Goal: Task Accomplishment & Management: Manage account settings

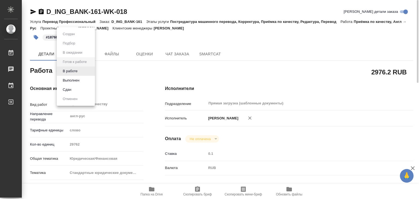
click at [75, 71] on body "🙏 .cls-1 fill:#fff; AWATERA Alilekova Valeriya Работы 0 Чаты График Выйти D_ING…" at bounding box center [209, 99] width 419 height 199
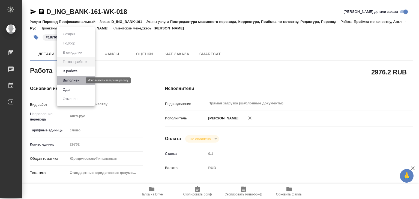
click at [79, 78] on button "Выполнен" at bounding box center [71, 80] width 20 height 6
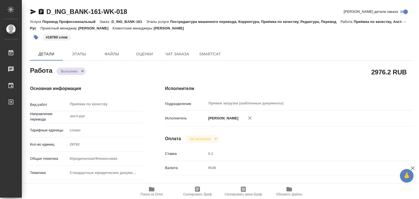
type textarea "x"
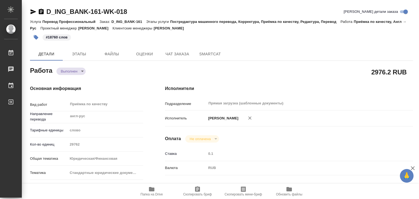
type textarea "x"
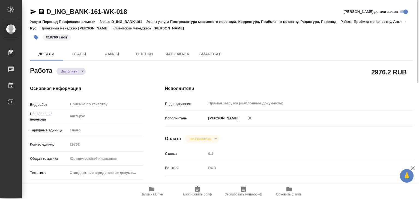
type textarea "x"
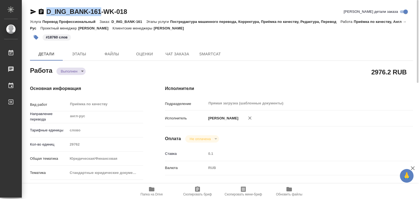
drag, startPoint x: 78, startPoint y: 5, endPoint x: 98, endPoint y: 8, distance: 20.6
copy link "D_ING_BANK-161"
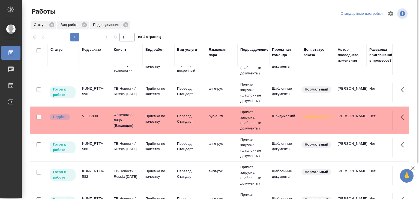
scroll to position [79, 0]
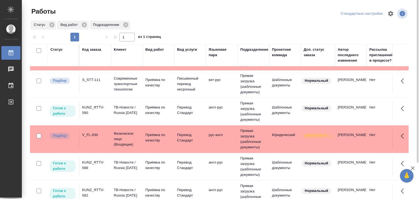
click at [109, 139] on td "V_FL-930" at bounding box center [95, 139] width 32 height 19
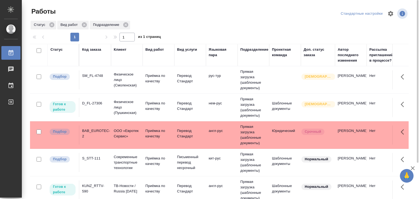
scroll to position [0, 0]
click at [106, 165] on td "S_STT-111" at bounding box center [95, 162] width 32 height 19
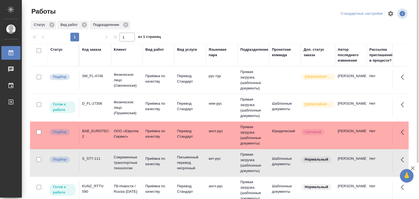
click at [109, 128] on td "BAB_EUROTEC-2" at bounding box center [95, 135] width 32 height 19
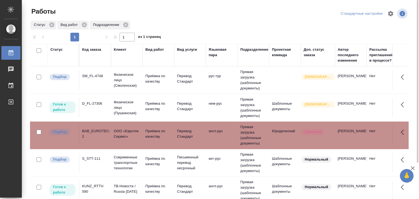
click at [104, 78] on div "SM_FL-4748" at bounding box center [95, 75] width 26 height 5
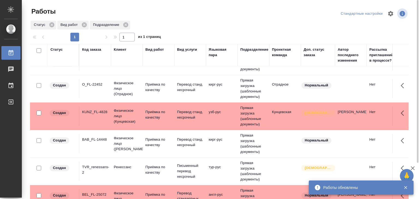
scroll to position [161, 0]
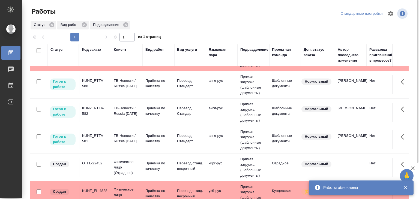
click at [109, 116] on td "KUNZ_RTTV-582" at bounding box center [95, 112] width 32 height 19
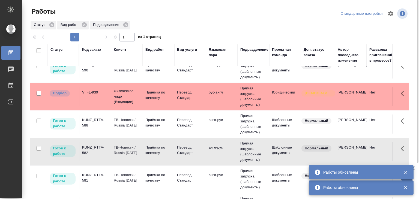
scroll to position [106, 0]
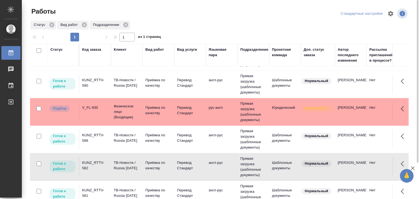
click at [110, 190] on td "KUNZ_RTTV-581" at bounding box center [95, 194] width 32 height 19
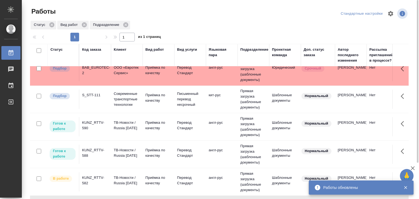
scroll to position [0, 0]
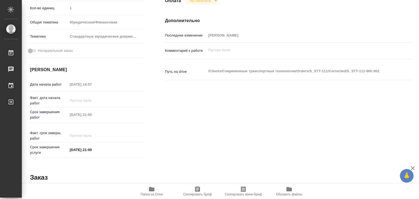
scroll to position [27, 0]
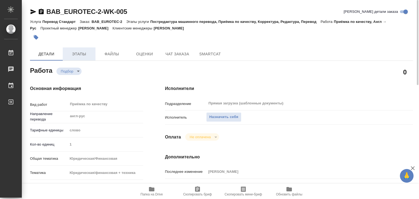
click at [86, 54] on span "Этапы" at bounding box center [79, 54] width 26 height 7
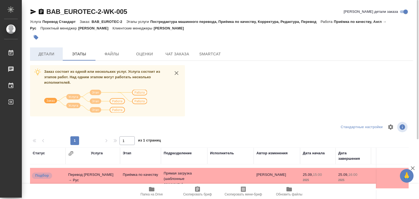
click at [52, 55] on span "Детали" at bounding box center [46, 54] width 26 height 7
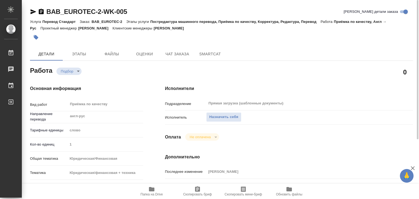
type textarea "x"
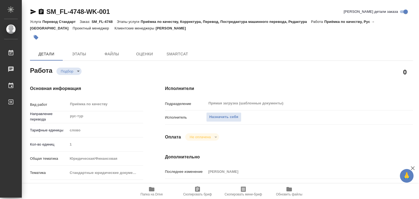
type textarea "x"
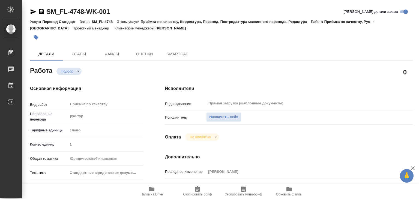
type textarea "x"
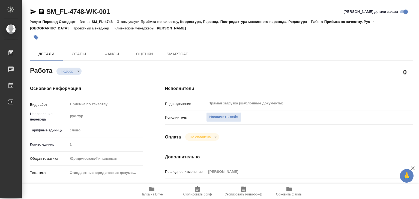
type textarea "x"
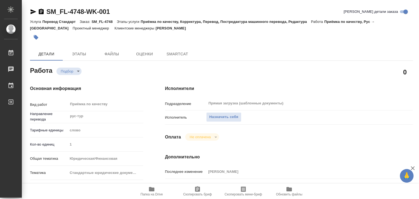
type textarea "x"
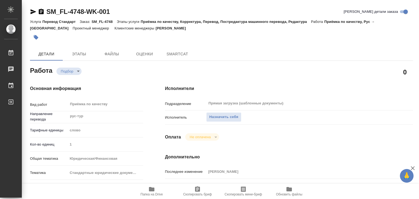
type textarea "x"
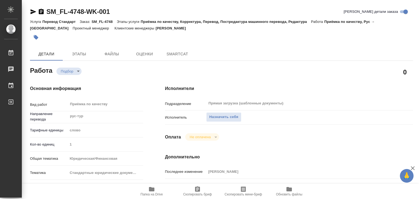
type textarea "x"
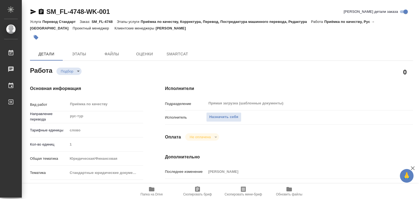
type textarea "x"
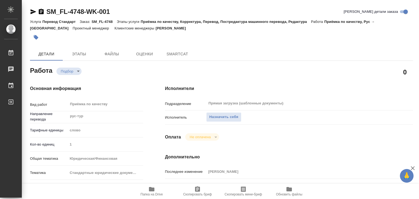
type textarea "x"
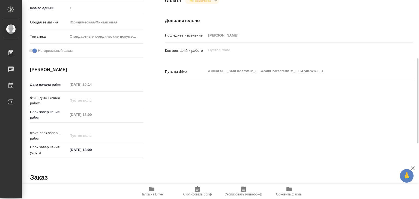
type textarea "x"
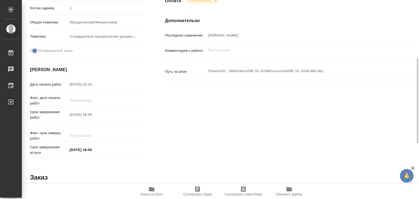
scroll to position [164, 0]
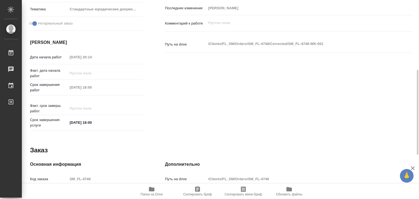
type textarea "x"
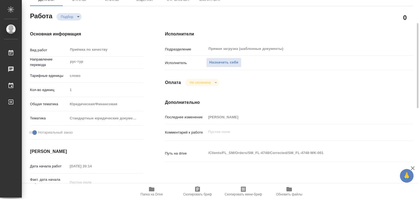
scroll to position [0, 0]
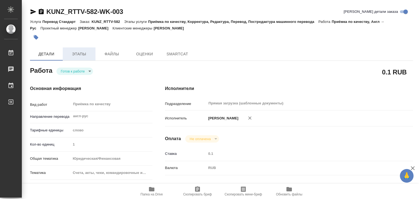
type textarea "x"
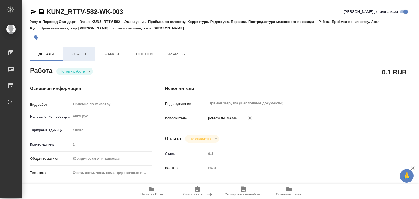
click at [78, 52] on span "Этапы" at bounding box center [79, 54] width 26 height 7
type textarea "x"
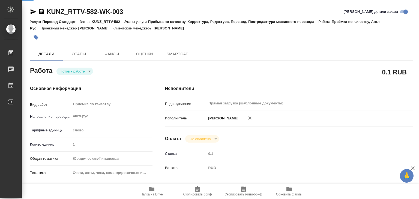
type textarea "x"
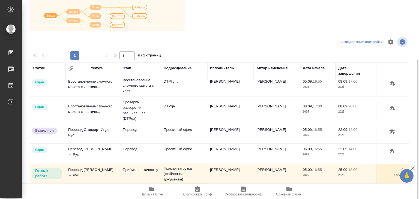
scroll to position [3, 0]
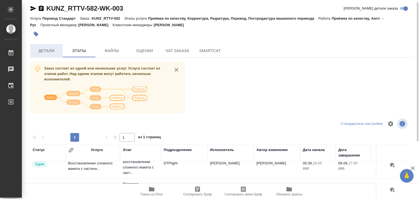
click at [48, 52] on span "Детали" at bounding box center [46, 50] width 26 height 7
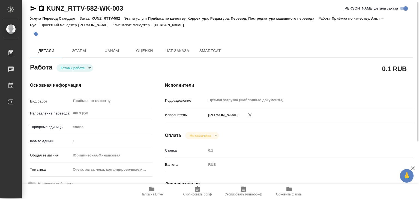
type textarea "x"
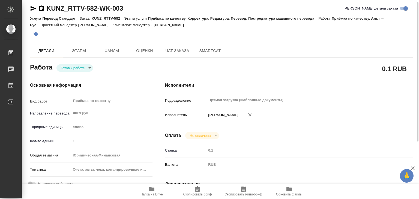
type textarea "x"
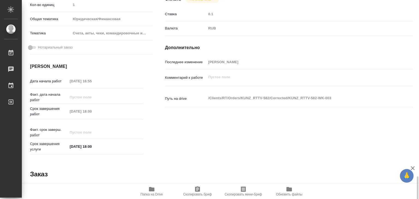
scroll to position [266, 0]
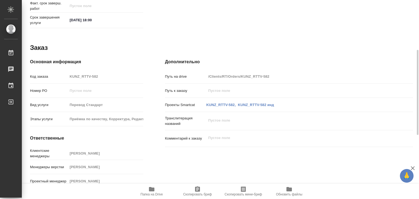
type textarea "x"
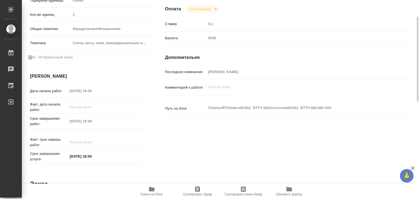
scroll to position [0, 0]
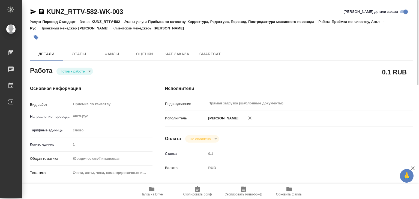
click at [157, 193] on span "Папка на Drive" at bounding box center [151, 195] width 22 height 4
click at [71, 73] on body "🙏 .cls-1 fill:#fff; AWATERA Alilekova Valeriya Работы 0 Чаты График Выйти KUNZ_…" at bounding box center [209, 99] width 419 height 199
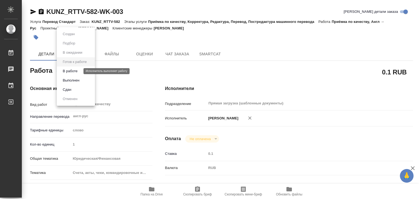
click at [75, 71] on button "В работе" at bounding box center [70, 71] width 18 height 6
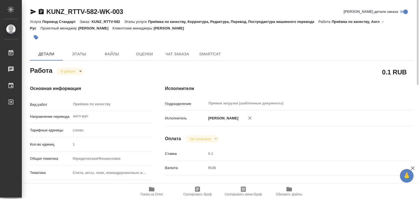
type textarea "x"
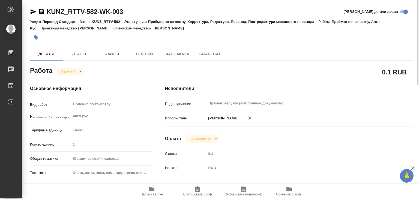
type textarea "x"
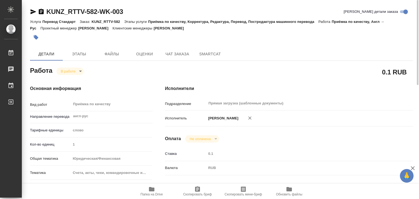
type textarea "x"
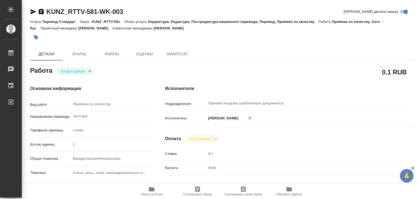
type textarea "x"
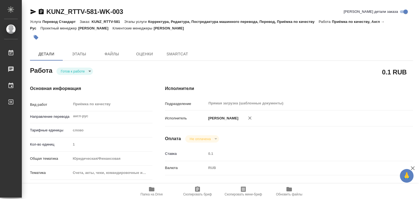
type textarea "x"
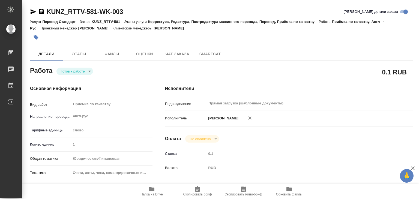
type textarea "x"
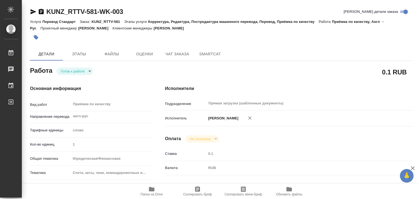
type textarea "x"
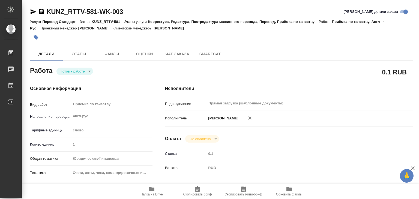
type textarea "x"
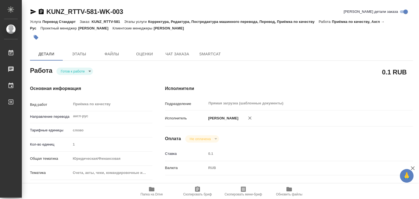
type textarea "x"
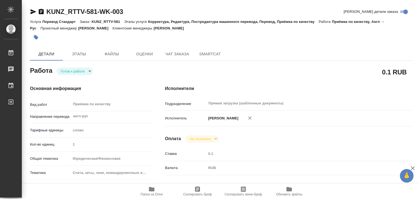
type textarea "x"
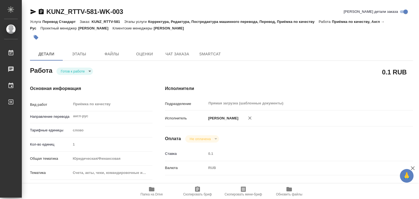
type textarea "x"
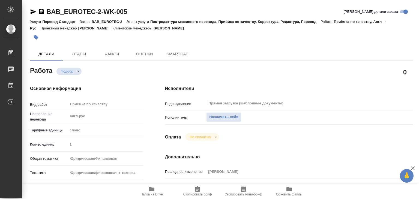
type textarea "x"
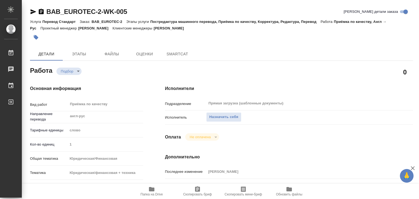
type textarea "x"
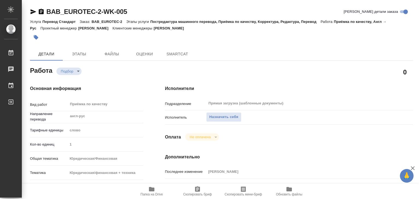
type textarea "x"
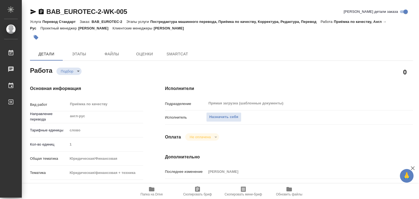
type textarea "x"
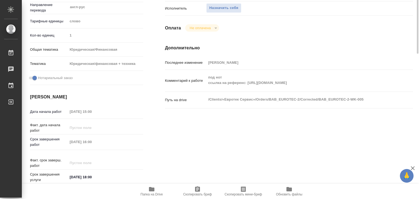
scroll to position [136, 0]
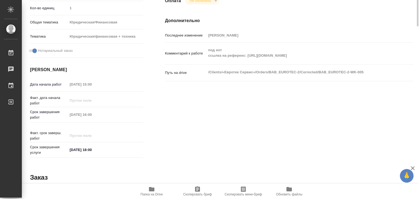
type textarea "x"
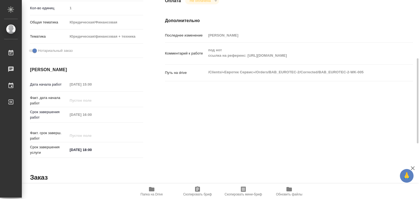
type textarea "x"
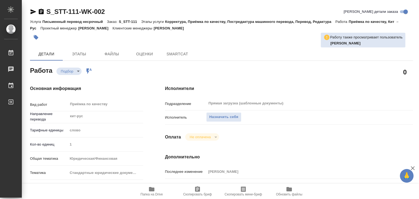
type textarea "x"
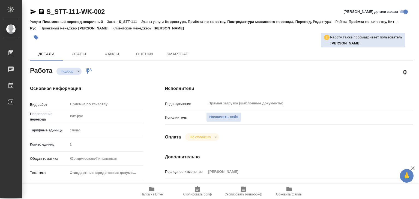
type textarea "x"
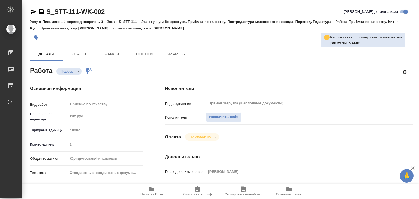
type textarea "x"
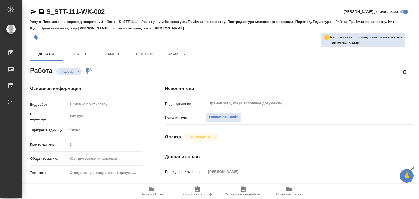
type textarea "x"
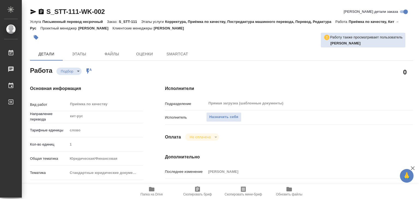
type textarea "x"
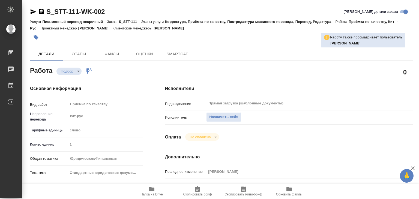
type textarea "x"
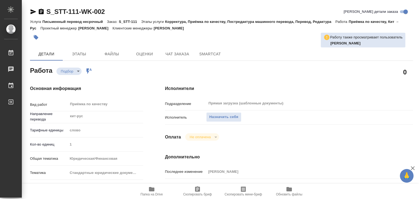
scroll to position [82, 0]
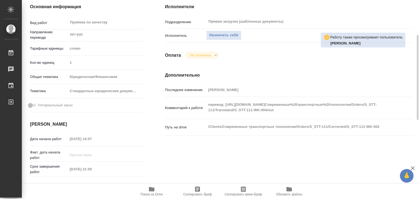
type textarea "x"
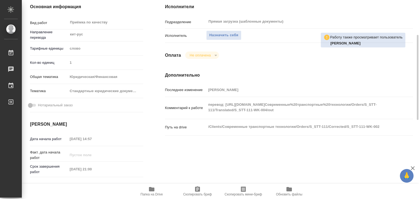
type textarea "x"
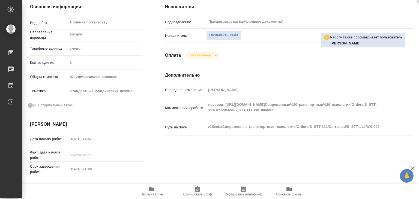
scroll to position [0, 0]
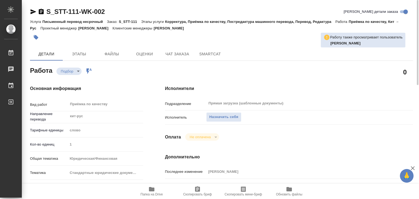
click at [154, 190] on icon "button" at bounding box center [151, 189] width 5 height 4
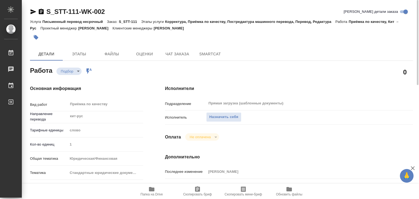
scroll to position [109, 0]
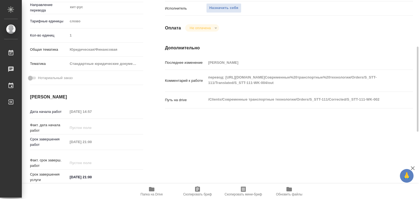
click at [164, 143] on div "Исполнители Подразделение Прямая загрузка (шаблонные документы) ​ Исполнитель Н…" at bounding box center [289, 81] width 270 height 233
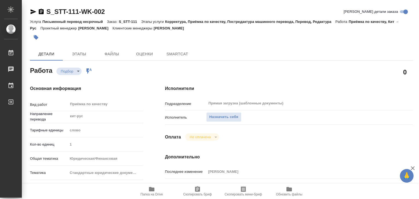
type textarea "x"
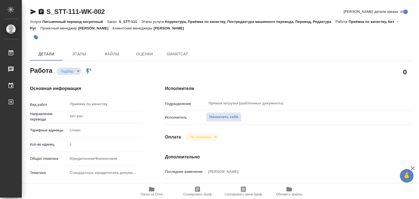
type textarea "x"
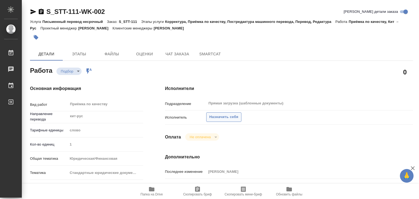
type textarea "x"
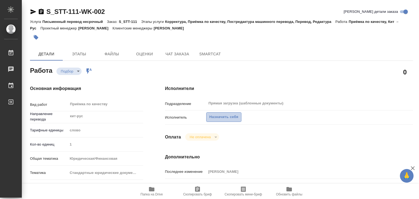
click at [221, 115] on span "Назначить себя" at bounding box center [223, 117] width 29 height 6
type textarea "x"
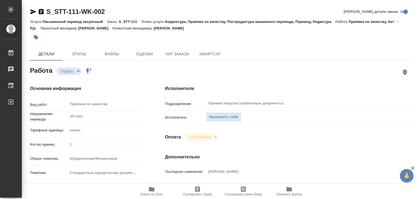
type textarea "x"
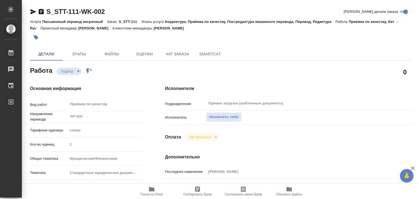
type textarea "x"
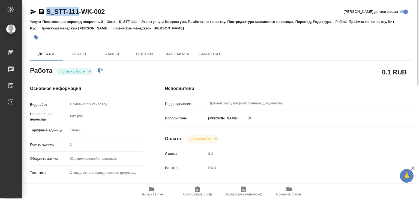
drag, startPoint x: 59, startPoint y: 7, endPoint x: 78, endPoint y: 13, distance: 19.8
copy link "S_STT-111"
click at [119, 79] on div "Основная информация Вид работ [PERSON_NAME] по качеству x ​ Направление перевод…" at bounding box center [86, 190] width 135 height 233
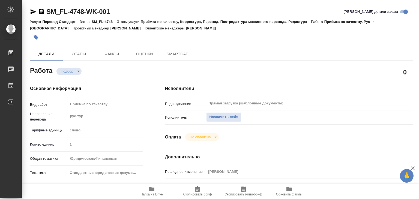
type textarea "x"
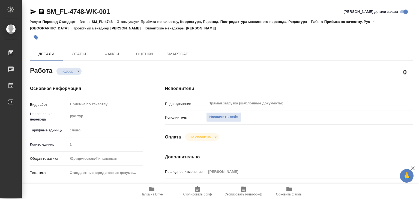
type textarea "x"
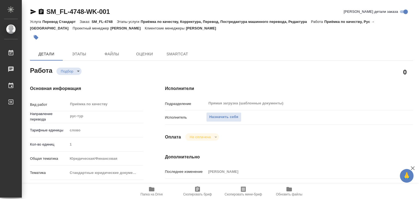
type textarea "x"
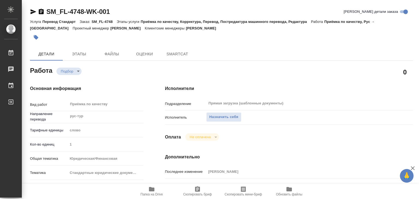
type textarea "x"
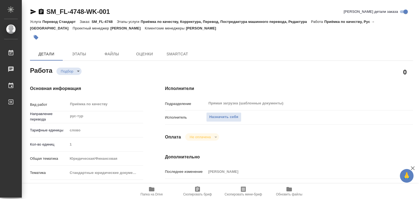
type textarea "x"
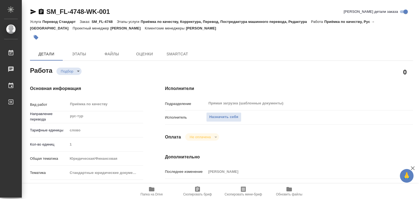
type textarea "x"
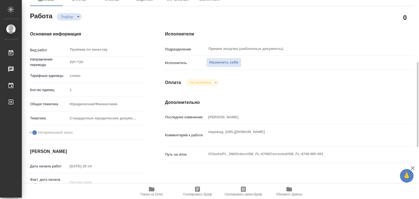
scroll to position [109, 0]
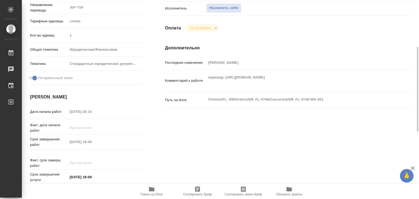
type textarea "x"
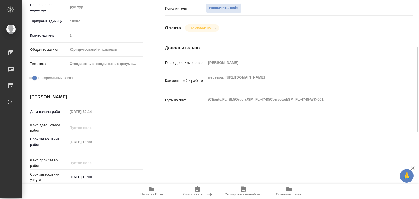
type textarea "x"
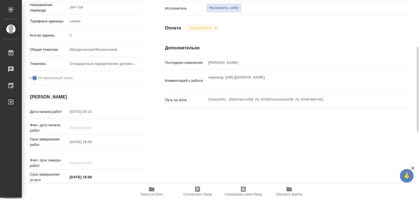
click at [149, 187] on icon "button" at bounding box center [151, 189] width 5 height 4
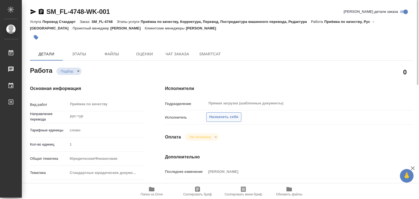
click at [224, 118] on span "Назначить себя" at bounding box center [223, 117] width 29 height 6
type textarea "x"
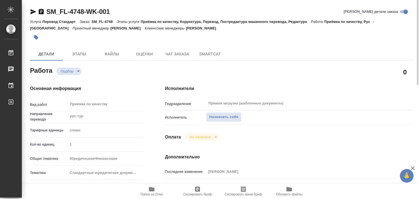
type textarea "x"
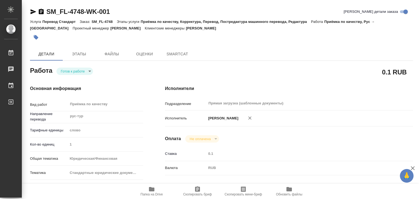
type textarea "x"
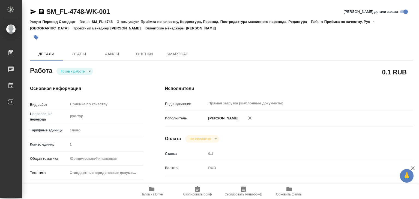
type textarea "x"
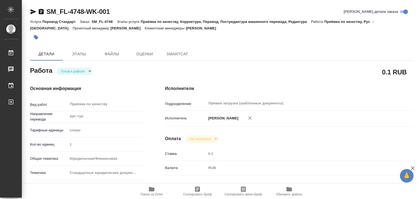
type textarea "x"
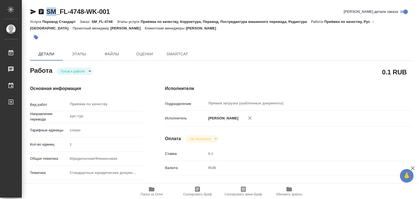
type textarea "x"
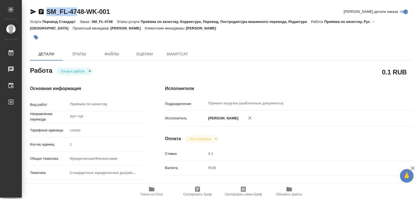
type textarea "x"
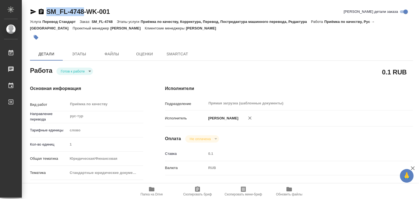
drag, startPoint x: 41, startPoint y: 3, endPoint x: 84, endPoint y: 8, distance: 43.7
type textarea "x"
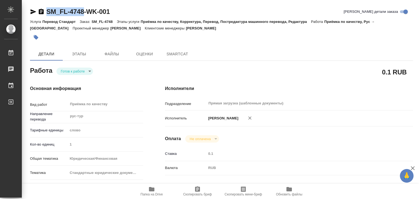
type textarea "x"
copy link "SM_FL-4748"
type textarea "x"
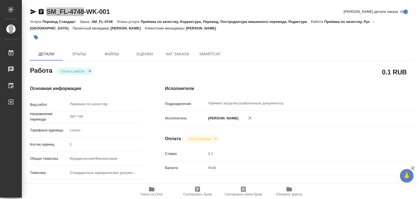
type textarea "x"
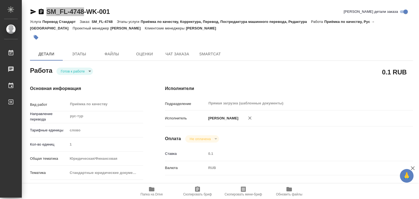
type textarea "x"
